Goal: Navigation & Orientation: Go to known website

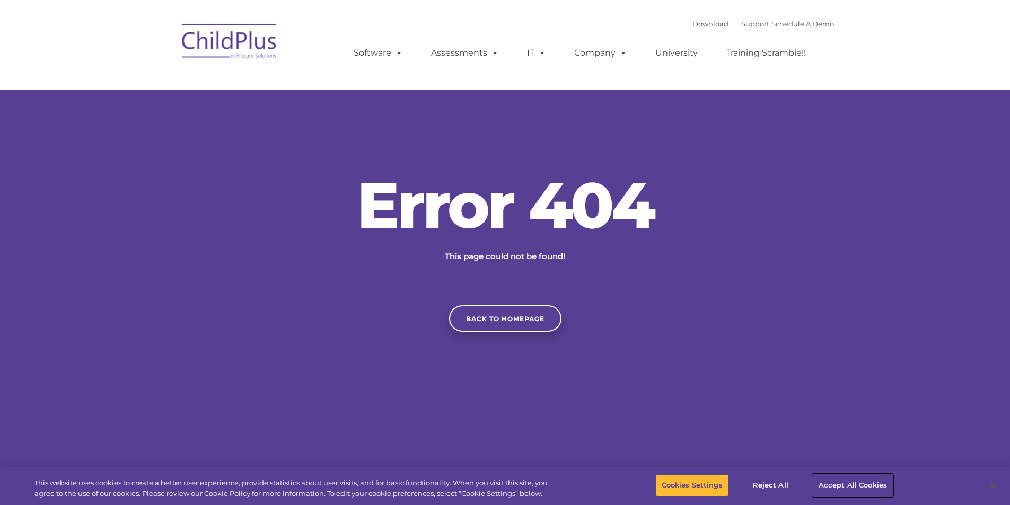
click at [839, 485] on button "Accept All Cookies" at bounding box center [852, 485] width 80 height 22
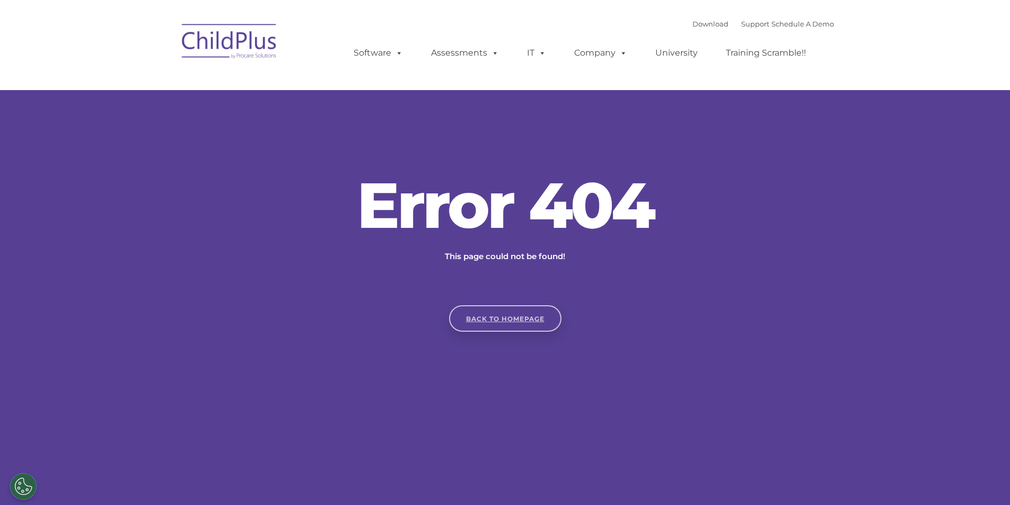
click at [529, 317] on link "Back to homepage" at bounding box center [505, 318] width 112 height 26
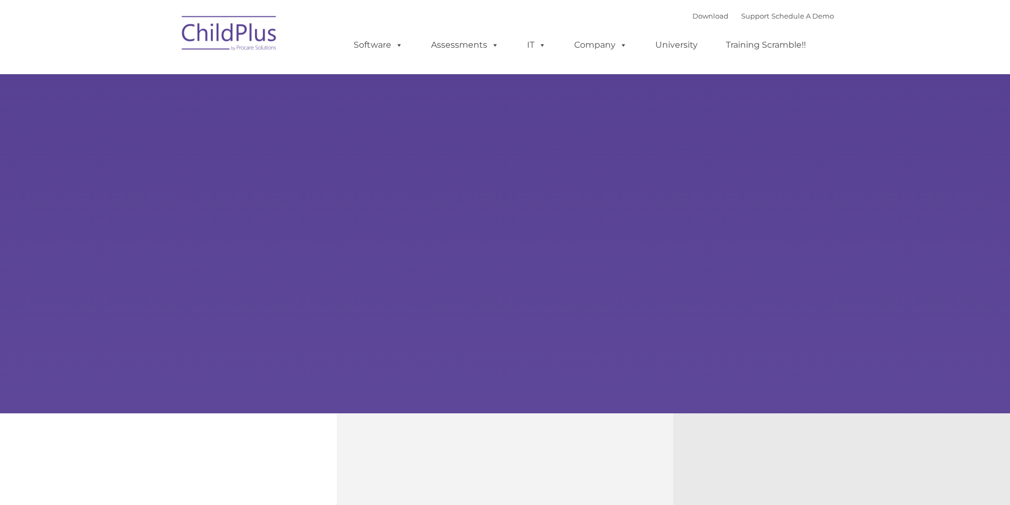
type input ""
select select "MEDIUM"
